Goal: Information Seeking & Learning: Compare options

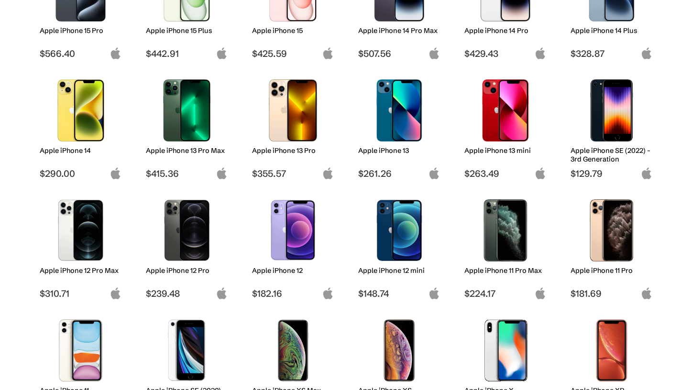
scroll to position [323, 0]
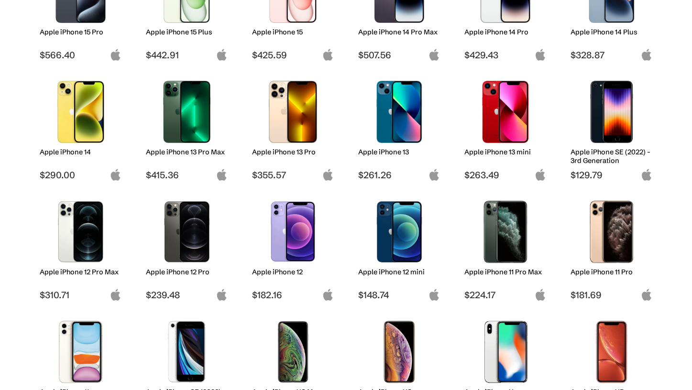
click at [305, 143] on img at bounding box center [292, 112] width 67 height 62
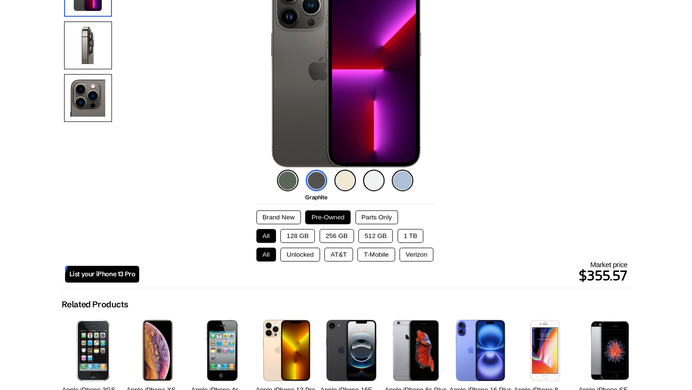
scroll to position [155, 0]
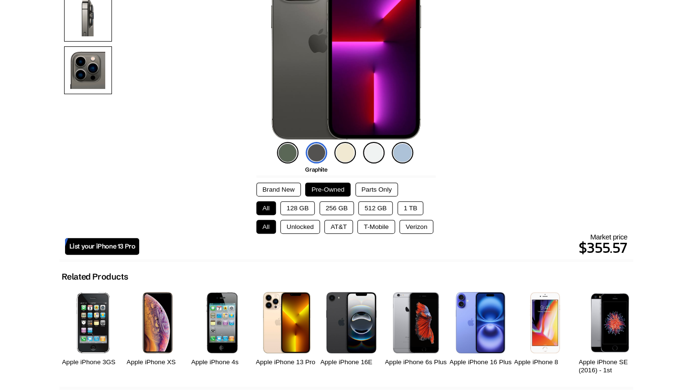
click at [299, 211] on button "128 GB" at bounding box center [297, 208] width 34 height 14
click at [297, 231] on button "Unlocked" at bounding box center [300, 227] width 40 height 14
click at [267, 233] on button "All" at bounding box center [266, 227] width 20 height 14
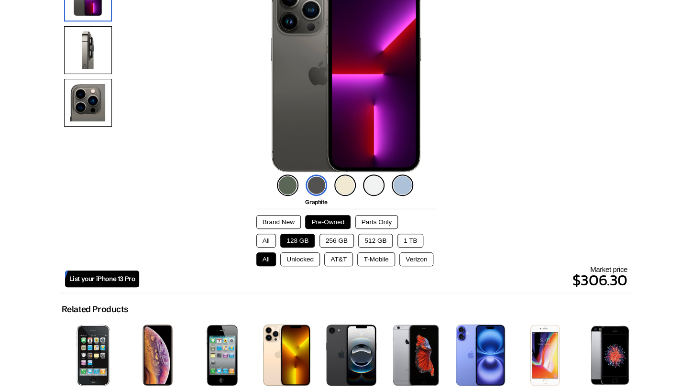
scroll to position [0, 0]
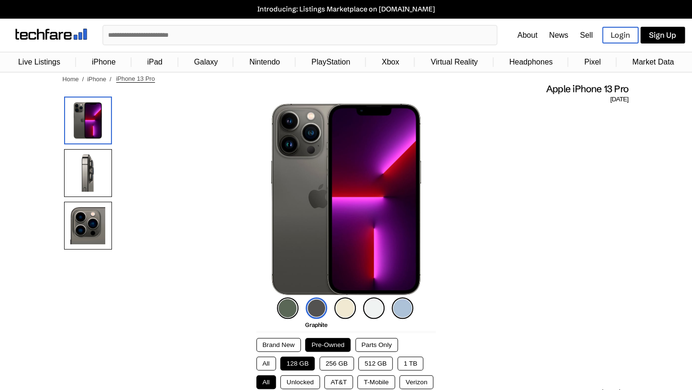
click at [181, 38] on input "text" at bounding box center [299, 35] width 393 height 19
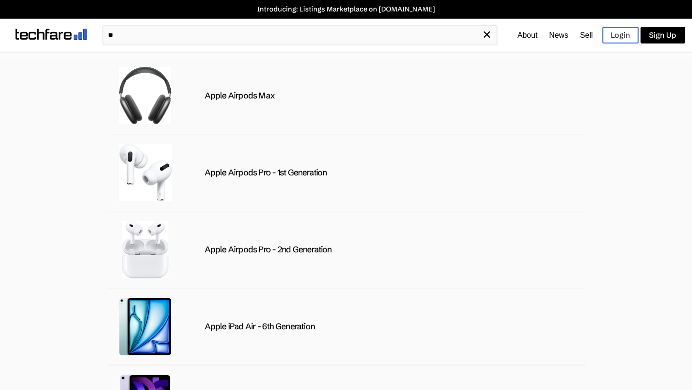
type input "*"
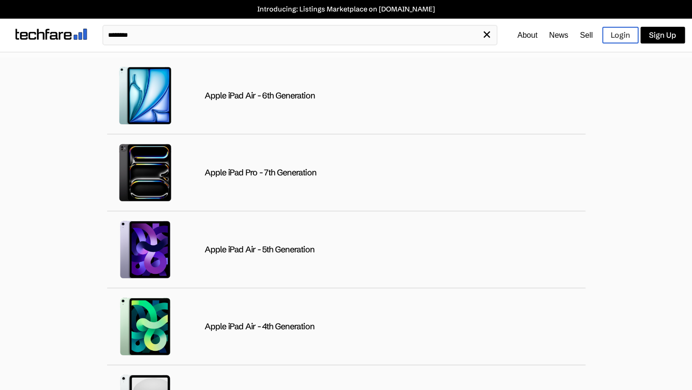
type input "********"
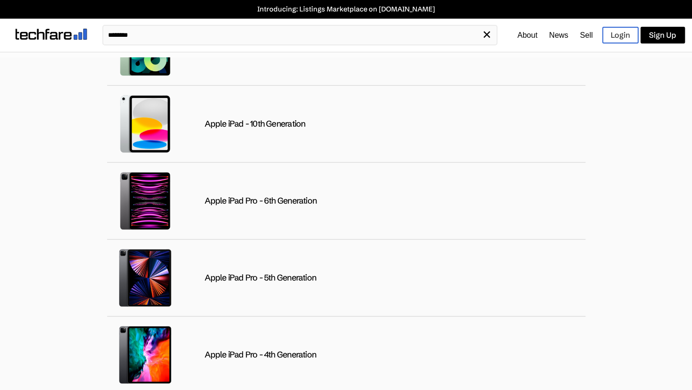
scroll to position [282, 0]
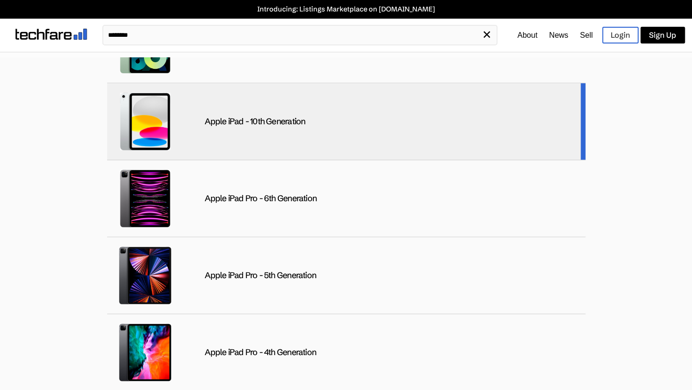
click at [247, 124] on div "Apple iPad - 10th Generation" at bounding box center [255, 121] width 101 height 11
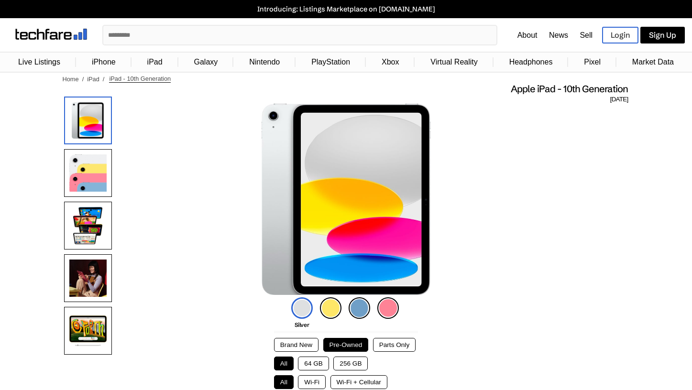
scroll to position [180, 0]
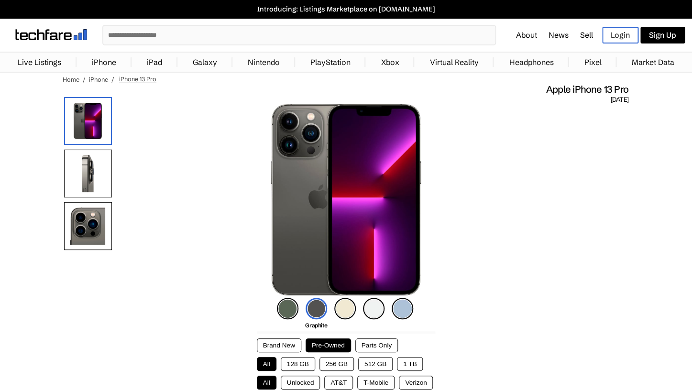
scroll to position [0, 0]
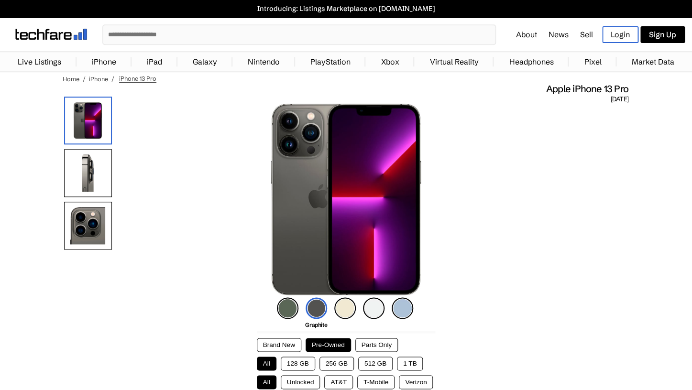
click at [157, 66] on link "iPad" at bounding box center [154, 61] width 25 height 19
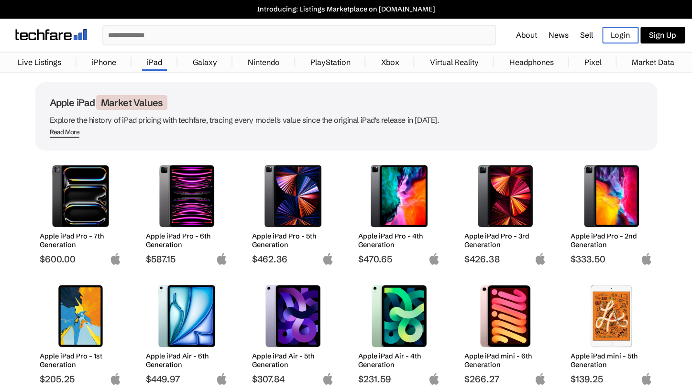
click at [149, 37] on input "text" at bounding box center [299, 35] width 392 height 19
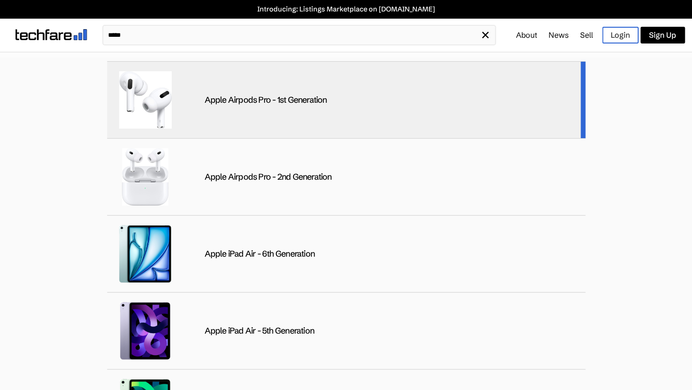
scroll to position [3, 0]
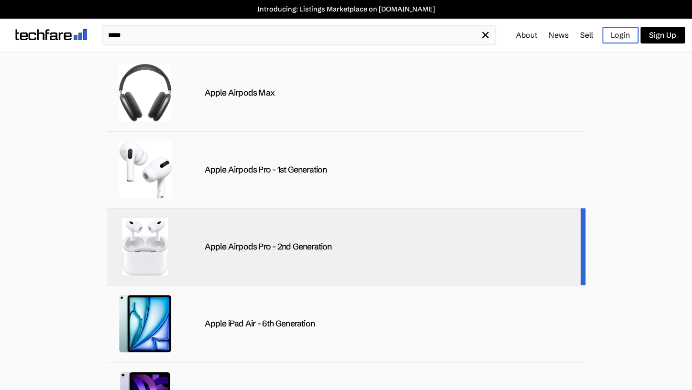
type input "*****"
click at [244, 256] on div "Apple Airpods Pro - 2nd Generation" at bounding box center [346, 247] width 478 height 77
